Goal: Task Accomplishment & Management: Use online tool/utility

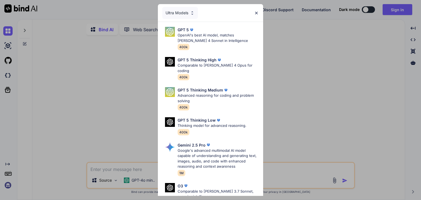
click at [256, 13] on img at bounding box center [256, 13] width 5 height 5
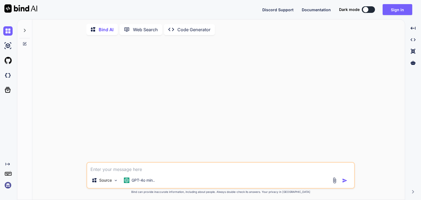
click at [9, 183] on img at bounding box center [7, 184] width 9 height 9
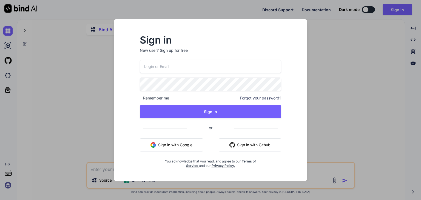
click at [156, 71] on input "email" at bounding box center [210, 66] width 141 height 13
click at [157, 70] on input "email" at bounding box center [210, 66] width 141 height 13
type textarea "x"
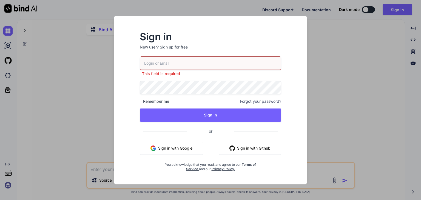
click at [158, 63] on input "email" at bounding box center [210, 62] width 141 height 13
type input "[EMAIL_ADDRESS][DOMAIN_NAME]"
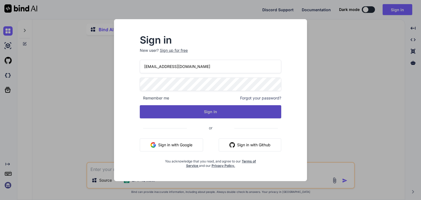
click at [182, 110] on button "Sign In" at bounding box center [210, 111] width 141 height 13
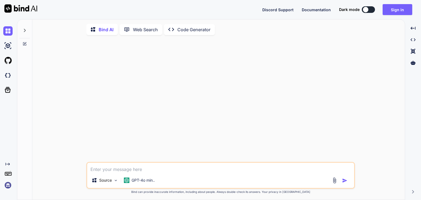
click at [29, 44] on div at bounding box center [24, 44] width 15 height 4
click at [27, 45] on div at bounding box center [24, 44] width 15 height 4
click at [8, 45] on img at bounding box center [7, 45] width 9 height 9
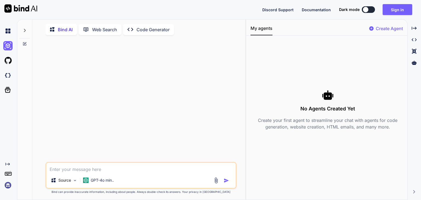
click at [64, 30] on p "Bind AI" at bounding box center [65, 29] width 15 height 7
type textarea "x"
click at [27, 32] on div at bounding box center [24, 28] width 10 height 19
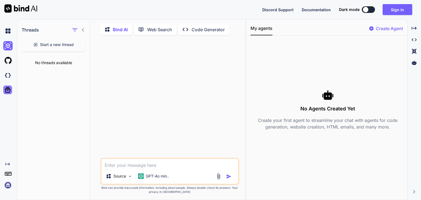
click at [7, 91] on icon at bounding box center [8, 90] width 8 height 8
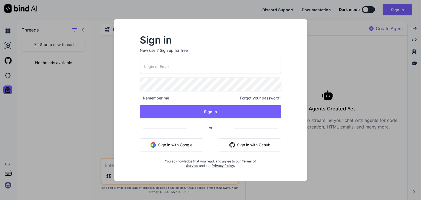
click at [184, 65] on input "email" at bounding box center [210, 66] width 141 height 13
click at [12, 48] on div "Sign in New user? Sign up for free Remember me Forgot your password? Sign In or…" at bounding box center [210, 100] width 421 height 200
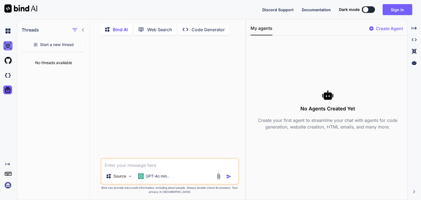
click at [11, 48] on img at bounding box center [7, 45] width 9 height 9
click at [7, 47] on img at bounding box center [7, 45] width 9 height 9
click at [10, 58] on img at bounding box center [7, 60] width 9 height 9
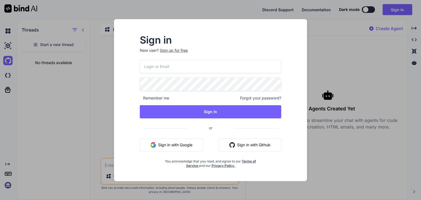
click at [11, 47] on div "Sign in New user? Sign up for free Remember me Forgot your password? Sign In or…" at bounding box center [210, 100] width 421 height 200
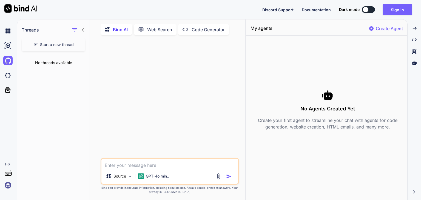
click at [56, 64] on div "No threads available" at bounding box center [53, 63] width 72 height 14
click at [120, 177] on p "Source" at bounding box center [119, 175] width 13 height 5
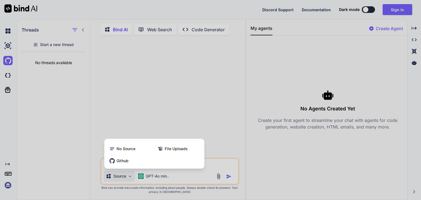
click at [150, 177] on div at bounding box center [210, 100] width 421 height 200
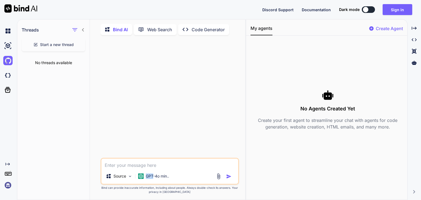
click at [150, 177] on p "GPT-4o min.." at bounding box center [157, 175] width 23 height 5
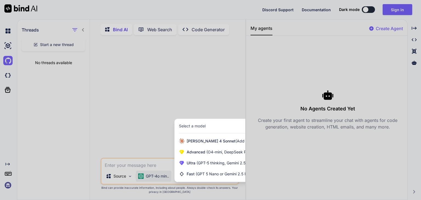
click at [145, 132] on div at bounding box center [210, 100] width 421 height 200
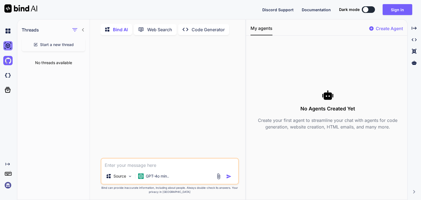
click at [8, 45] on img at bounding box center [7, 45] width 9 height 9
click at [10, 31] on img at bounding box center [7, 30] width 9 height 9
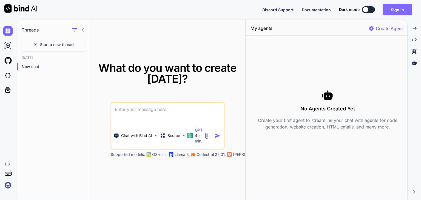
click at [390, 9] on button "Sign in" at bounding box center [397, 9] width 30 height 11
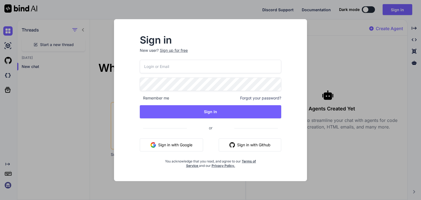
click at [183, 65] on input "email" at bounding box center [210, 66] width 141 height 13
type input "[EMAIL_ADDRESS][DOMAIN_NAME]"
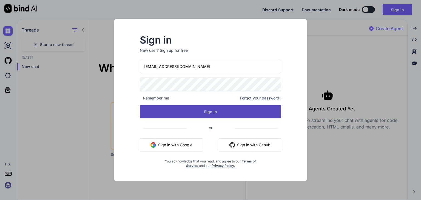
click at [214, 111] on button "Sign In" at bounding box center [210, 111] width 141 height 13
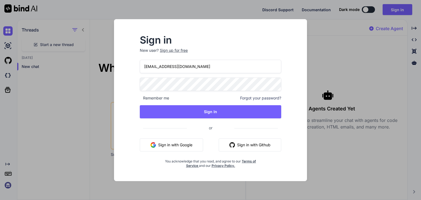
click at [93, 81] on div "Sign in New user? Sign up for free roijohn862@gmail.com Remember me Forgot your…" at bounding box center [210, 100] width 421 height 200
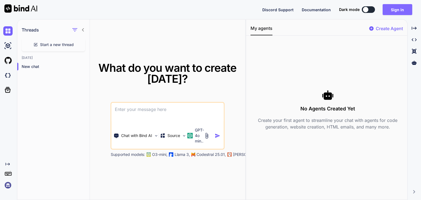
click at [398, 10] on button "Sign in" at bounding box center [397, 9] width 30 height 11
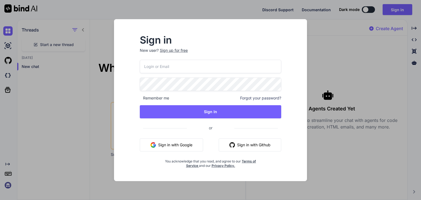
click at [185, 66] on input "email" at bounding box center [210, 66] width 141 height 13
type input "[EMAIL_ADDRESS][DOMAIN_NAME]"
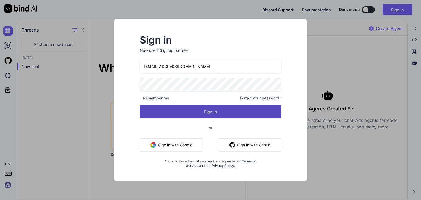
click at [228, 117] on button "Sign In" at bounding box center [210, 111] width 141 height 13
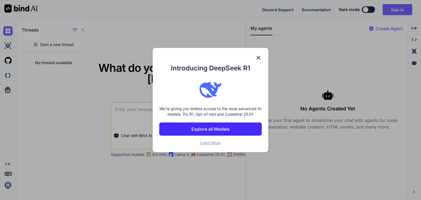
click at [256, 58] on img at bounding box center [258, 57] width 7 height 7
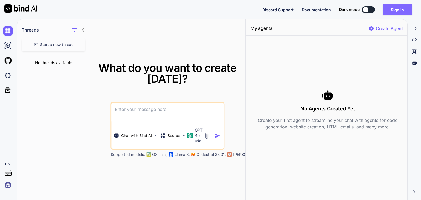
click at [402, 11] on button "Sign in" at bounding box center [397, 9] width 30 height 11
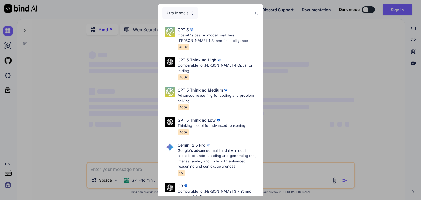
type textarea "x"
click at [255, 13] on img at bounding box center [256, 13] width 5 height 5
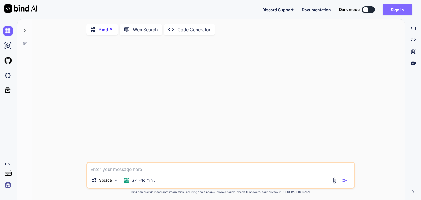
click at [393, 12] on button "Sign in" at bounding box center [397, 9] width 30 height 11
